Goal: Task Accomplishment & Management: Manage account settings

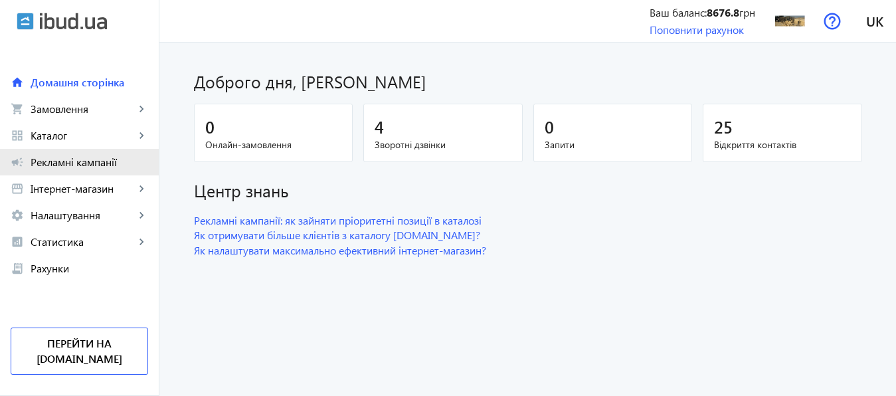
click at [79, 163] on span "Рекламні кампанії" at bounding box center [90, 161] width 118 height 13
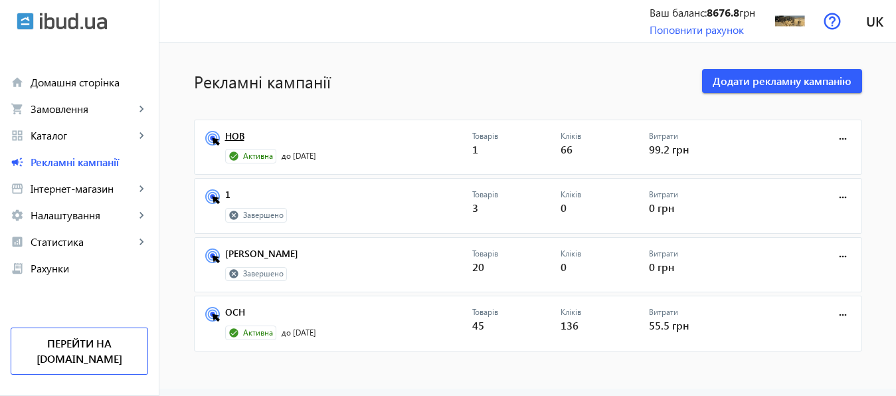
click at [232, 138] on link "НОВ" at bounding box center [348, 140] width 247 height 19
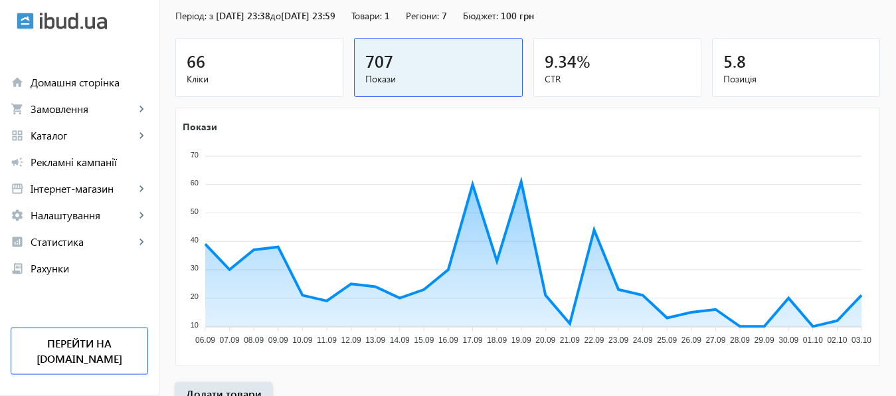
scroll to position [246, 0]
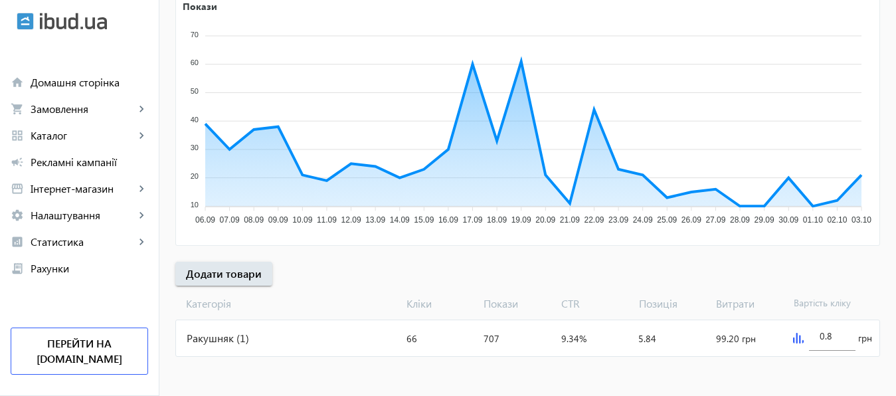
click at [797, 339] on img at bounding box center [798, 338] width 11 height 11
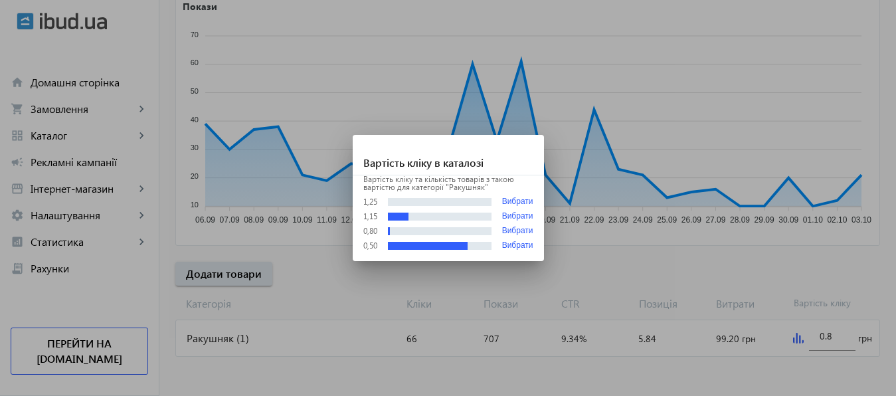
scroll to position [0, 0]
click at [833, 338] on div at bounding box center [448, 198] width 896 height 396
click at [833, 338] on input "0.8" at bounding box center [832, 336] width 25 height 13
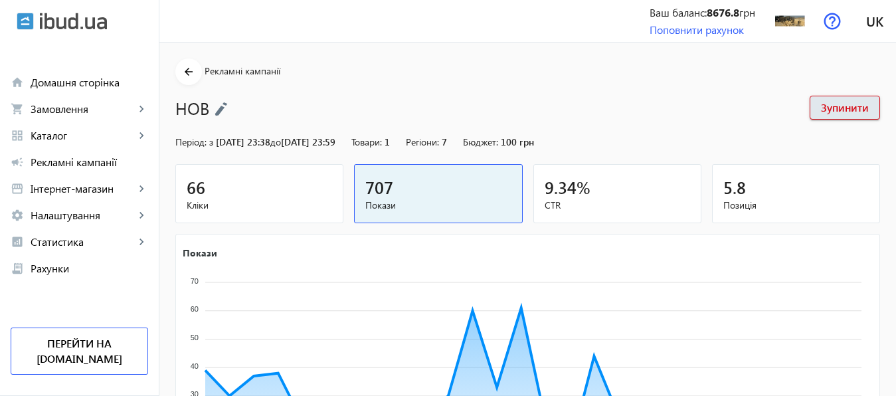
scroll to position [246, 0]
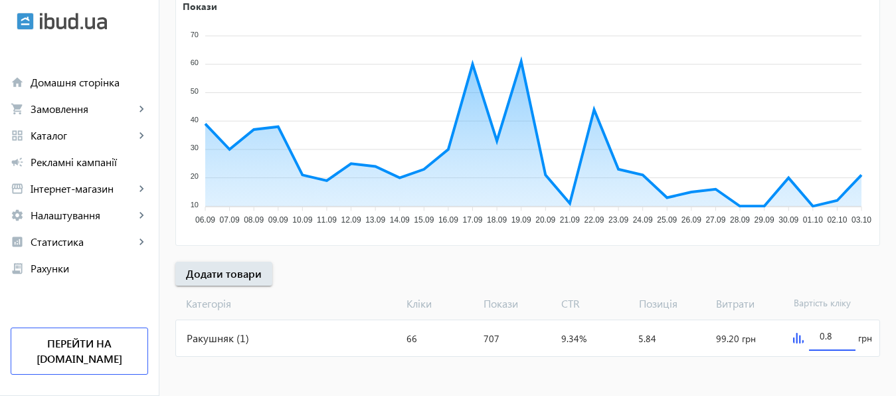
click at [833, 338] on input "0.8" at bounding box center [832, 336] width 25 height 13
click at [823, 337] on input "0.8" at bounding box center [832, 336] width 25 height 13
click at [834, 340] on input "1.8" at bounding box center [832, 336] width 25 height 13
type input "1.2"
click at [828, 355] on div at bounding box center [832, 357] width 47 height 12
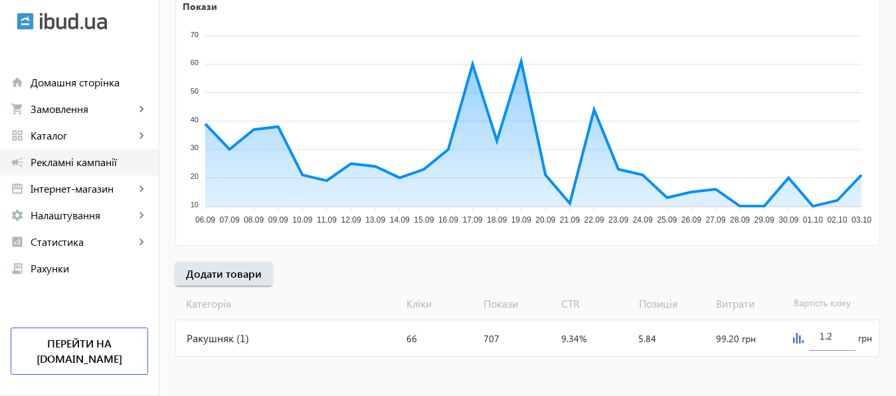
click at [83, 165] on span "Рекламні кампанії" at bounding box center [90, 161] width 118 height 13
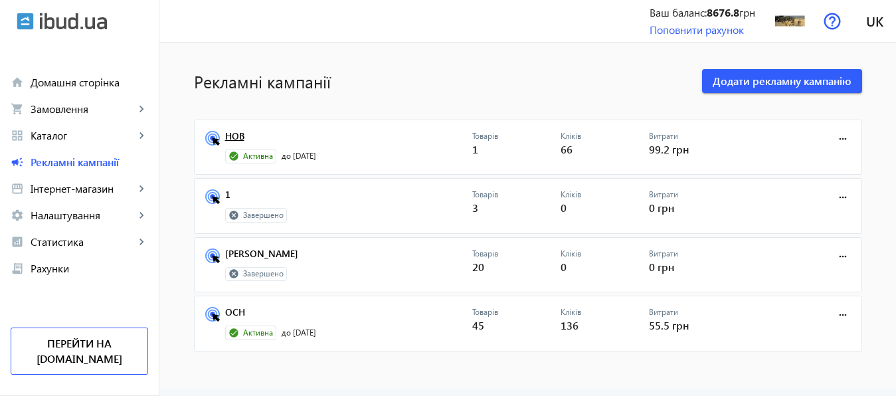
click at [229, 142] on link "НОВ" at bounding box center [348, 140] width 247 height 19
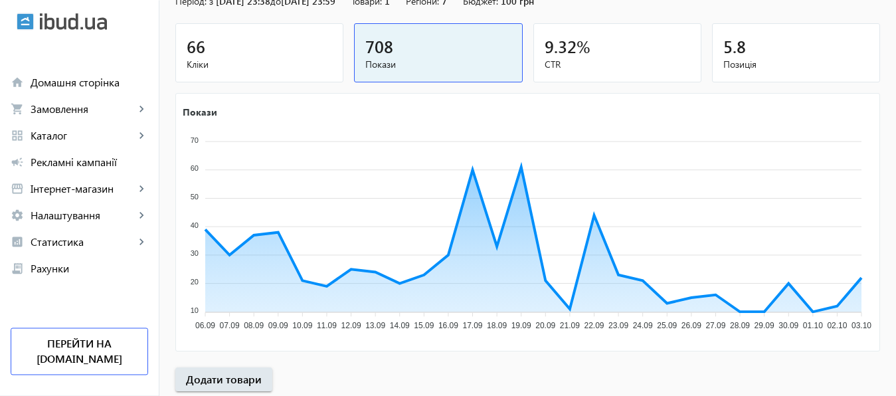
scroll to position [246, 0]
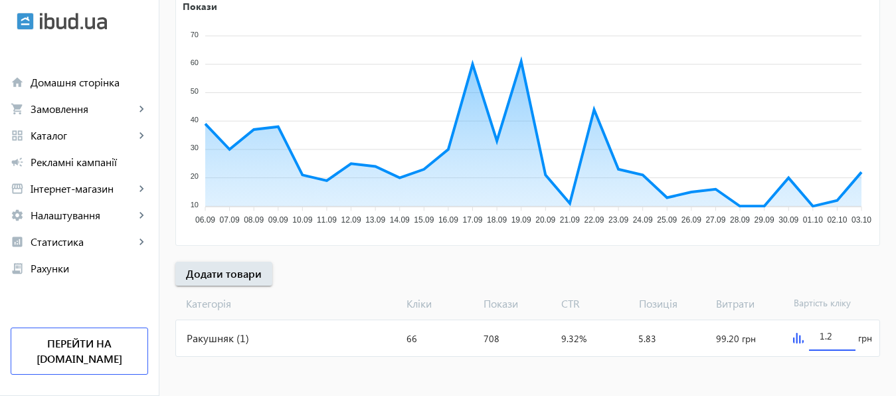
click at [836, 340] on input "1.2" at bounding box center [832, 336] width 25 height 13
type input "1.3"
click at [821, 375] on mat-sidenav-content "arrow_back Рекламні кампанії НОВ Зупинити Період: з [DATE] 23:38 до [DATE] 23:5…" at bounding box center [527, 96] width 737 height 601
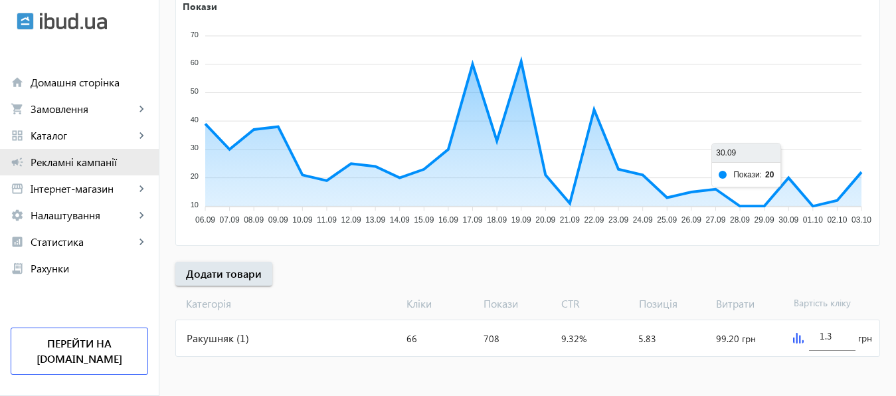
click at [63, 159] on span "Рекламні кампанії" at bounding box center [90, 161] width 118 height 13
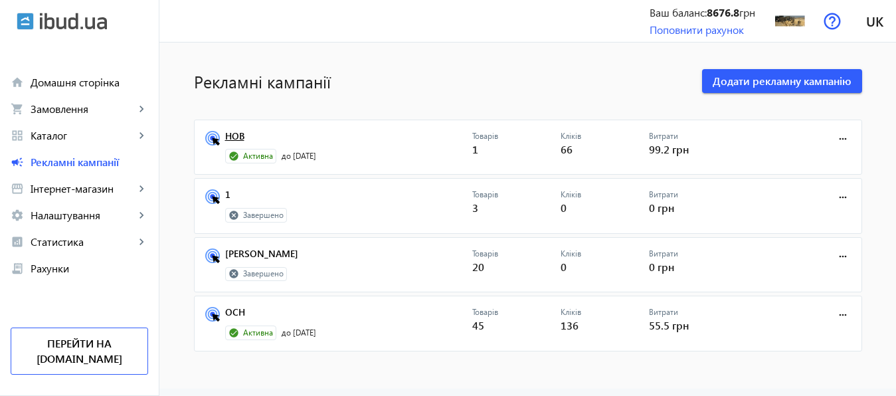
click at [233, 134] on link "НОВ" at bounding box center [348, 140] width 247 height 19
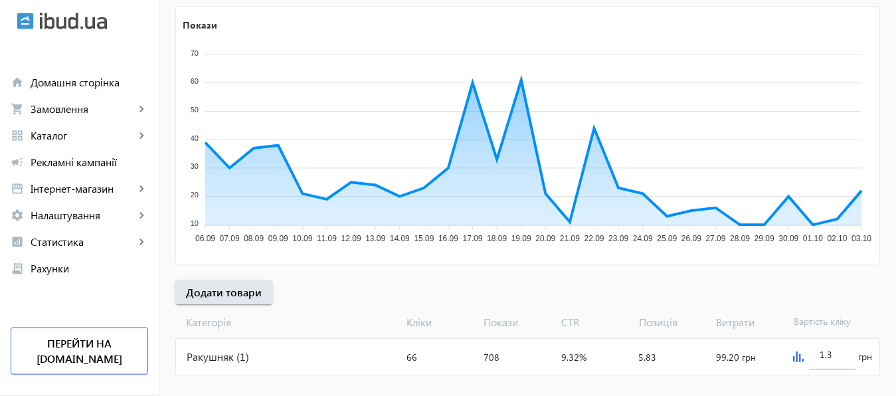
scroll to position [246, 0]
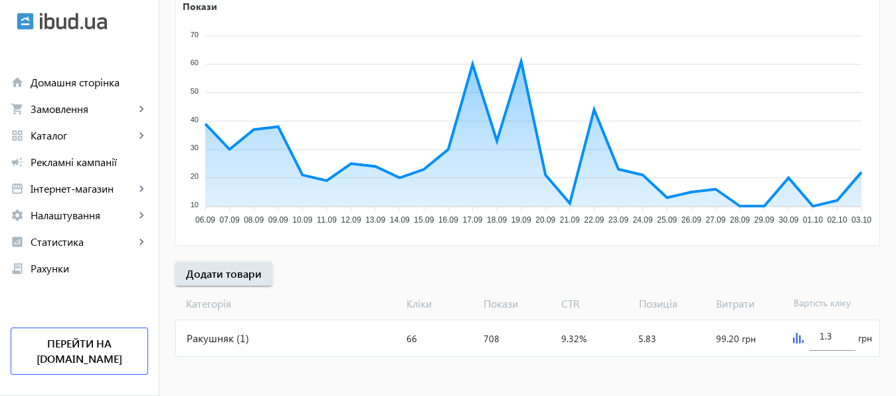
click at [796, 337] on img at bounding box center [798, 338] width 11 height 11
